Goal: Task Accomplishment & Management: Manage account settings

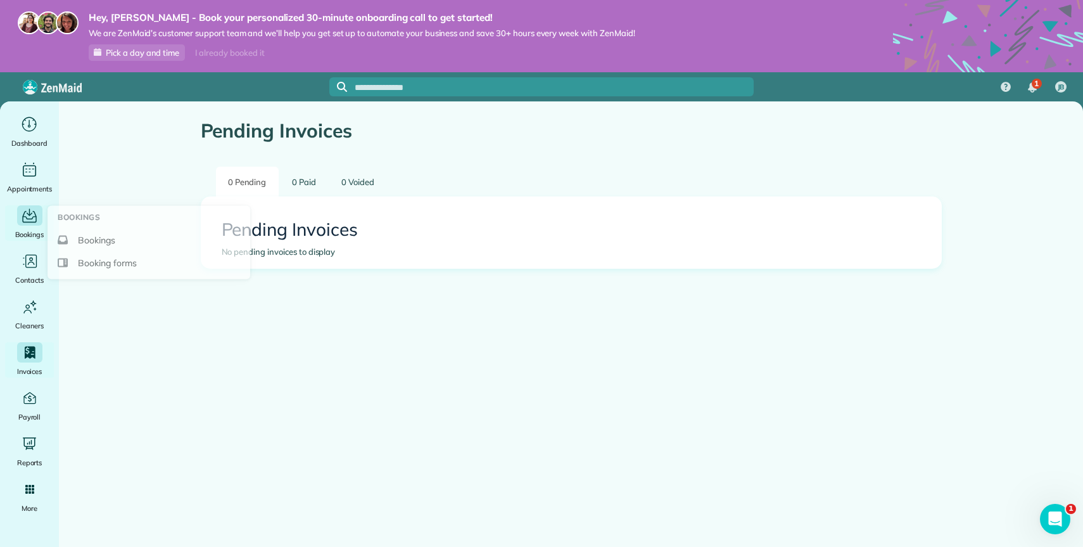
click at [38, 235] on span "Bookings" at bounding box center [29, 234] width 29 height 13
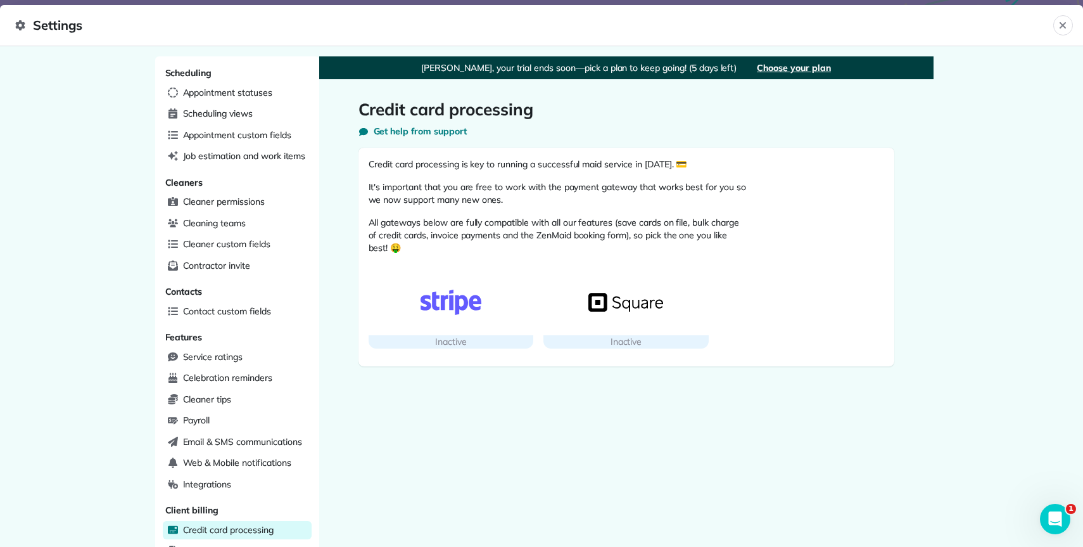
scroll to position [201, 452]
click at [1040, 525] on div "Open Intercom Messenger" at bounding box center [1054, 517] width 42 height 42
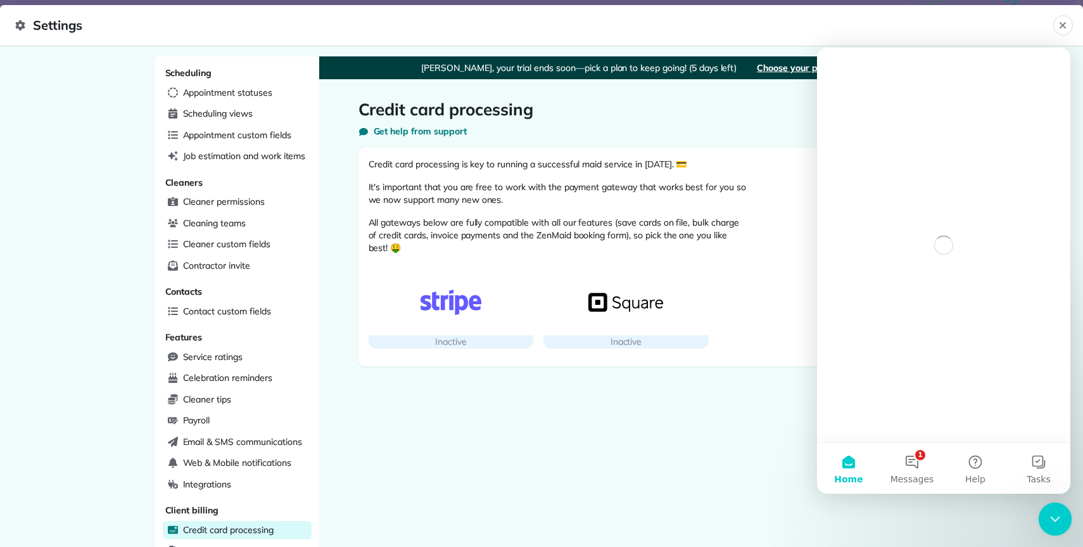
scroll to position [0, 0]
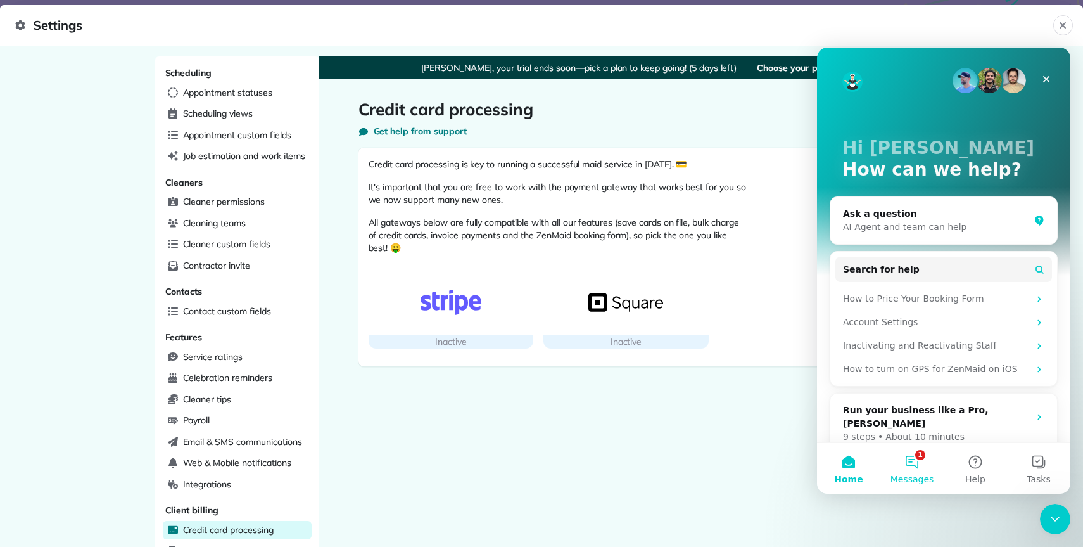
click at [911, 476] on span "Messages" at bounding box center [913, 478] width 44 height 9
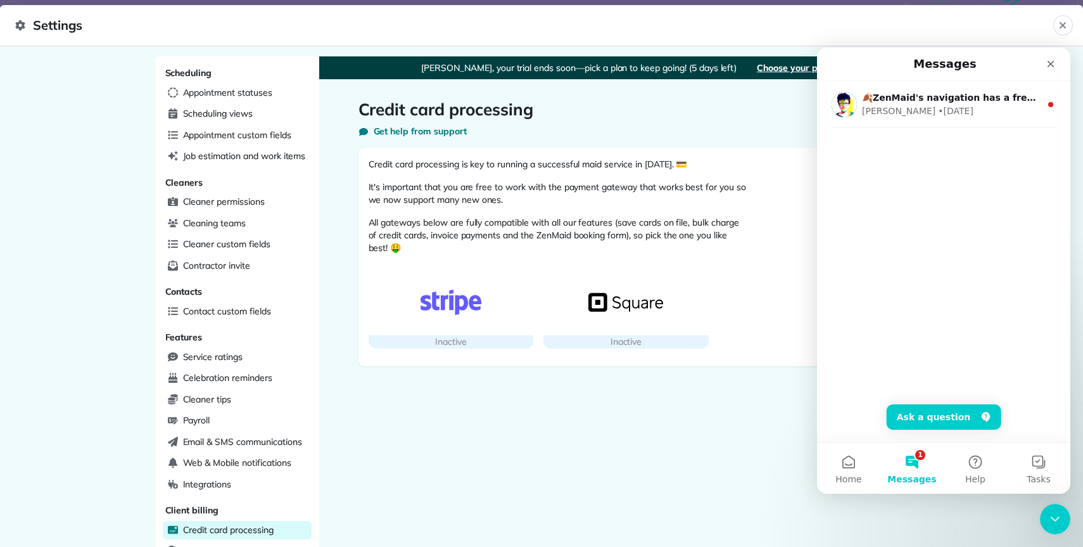
click at [784, 416] on div "[PERSON_NAME], your trial ends soon—pick a plan to keep going! (5 days left) Ch…" at bounding box center [626, 438] width 614 height 765
click at [565, 125] on div "Get help from support" at bounding box center [627, 131] width 536 height 13
click at [1047, 66] on icon "Close" at bounding box center [1051, 64] width 10 height 10
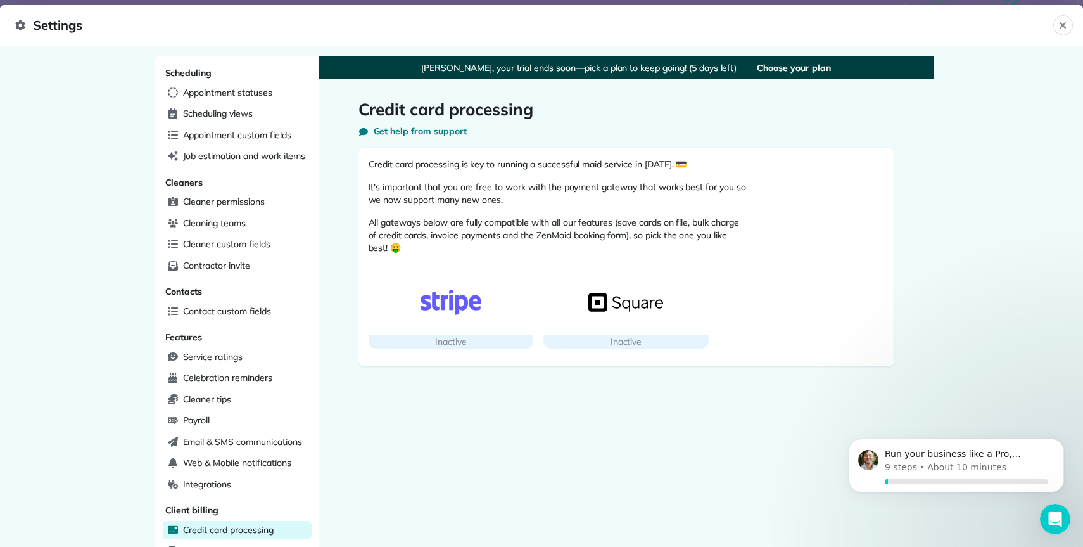
click at [475, 289] on img "button" at bounding box center [451, 301] width 75 height 25
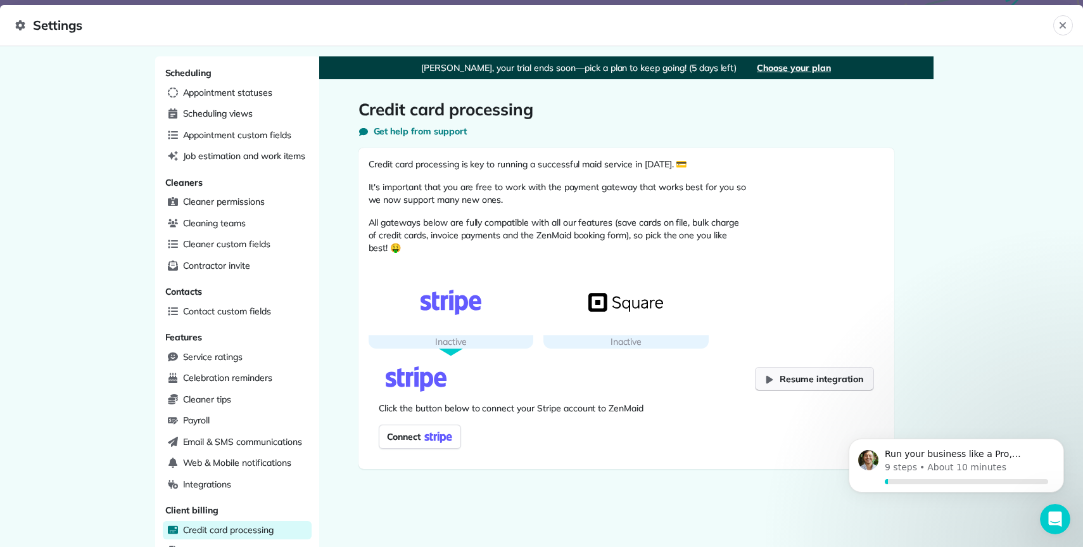
click at [823, 381] on span "Resume integration" at bounding box center [821, 378] width 83 height 13
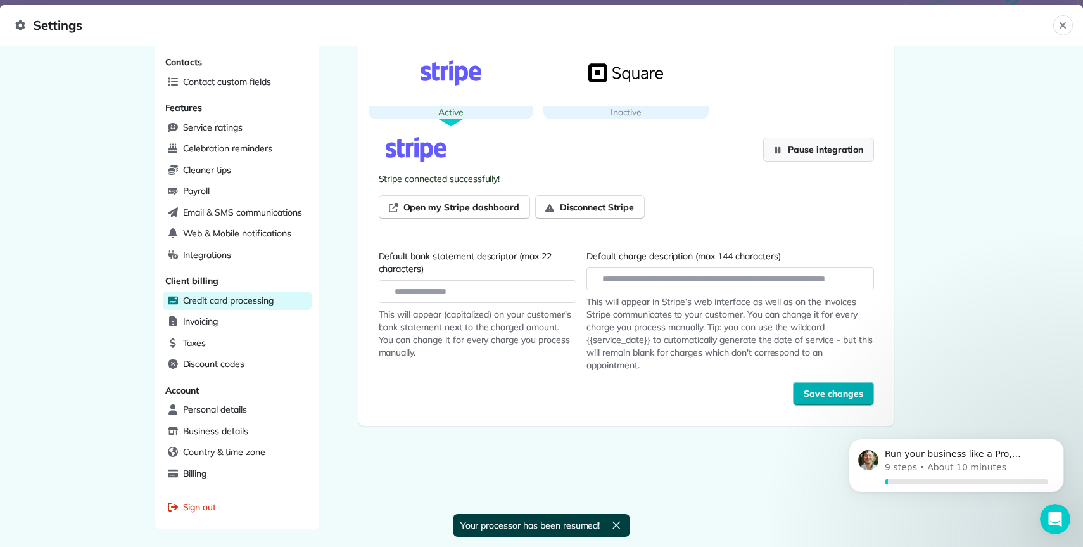
scroll to position [227, 0]
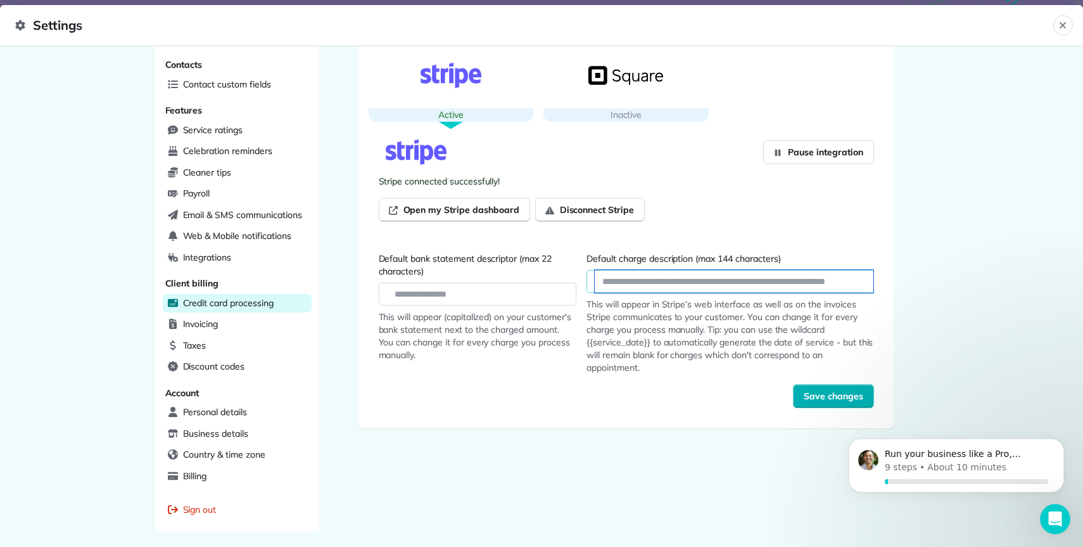
click at [756, 281] on input "Default charge description (max 144 characters)" at bounding box center [734, 281] width 278 height 23
click at [746, 283] on input "Default charge description (max 144 characters)" at bounding box center [734, 281] width 278 height 23
click at [796, 261] on label "Default charge description (max 144 characters)" at bounding box center [730, 258] width 287 height 13
click at [796, 270] on input "Default charge description (max 144 characters)" at bounding box center [734, 281] width 278 height 23
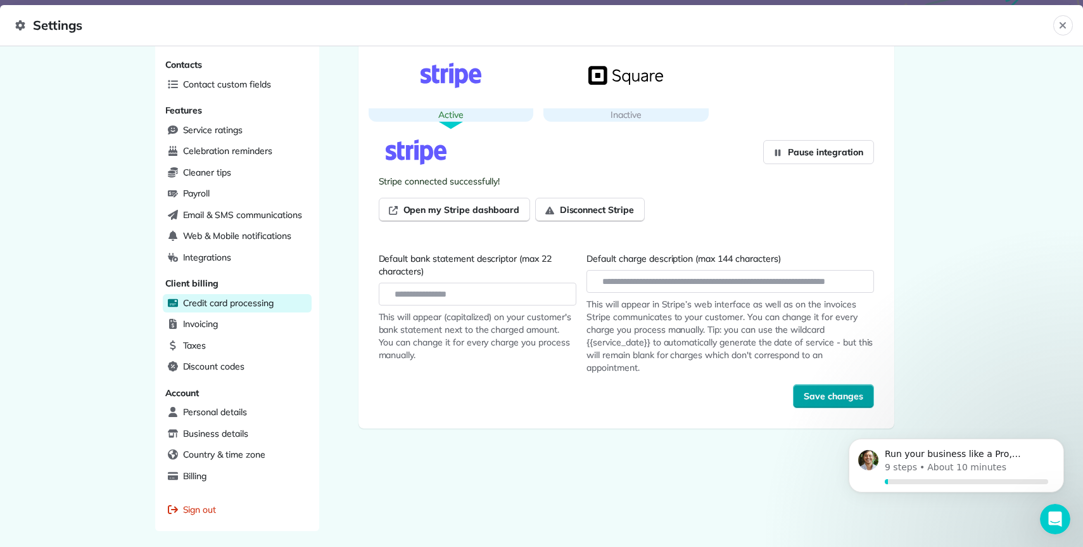
click at [803, 392] on button "Save changes" at bounding box center [833, 396] width 81 height 24
type input "**********"
type input "********"
click at [482, 214] on span "Open my Stripe dashboard" at bounding box center [462, 209] width 116 height 13
